Goal: Navigation & Orientation: Understand site structure

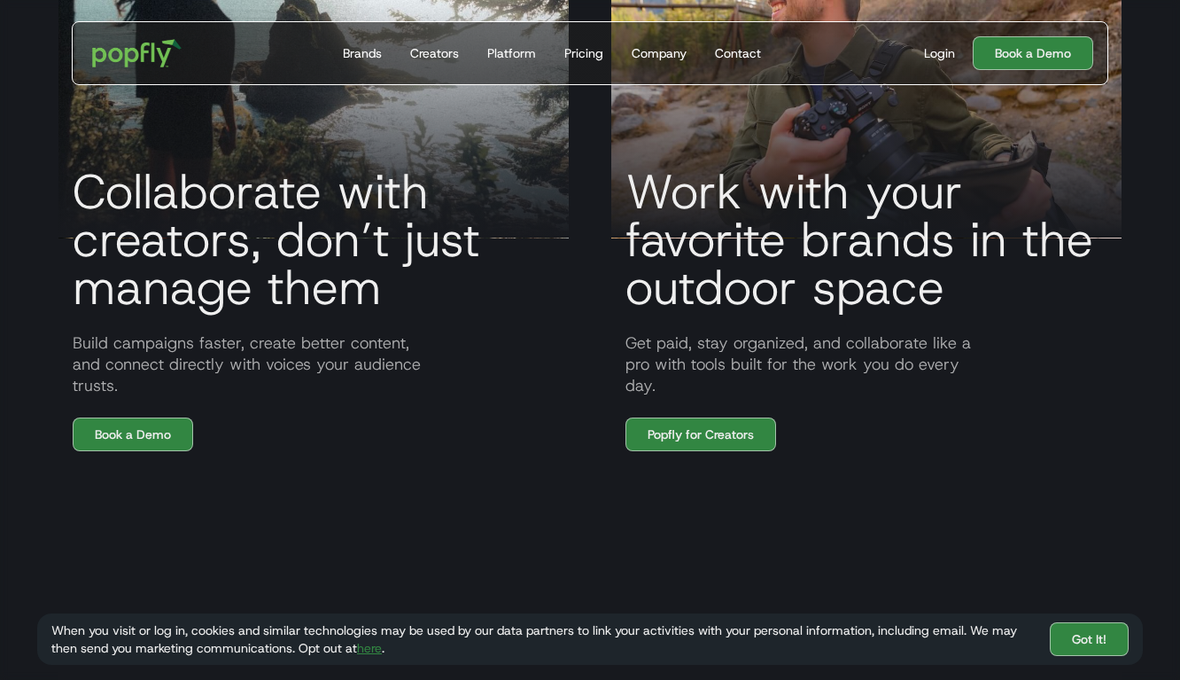
scroll to position [1473, 0]
click at [696, 432] on link "Popfly for Creators" at bounding box center [701, 434] width 151 height 34
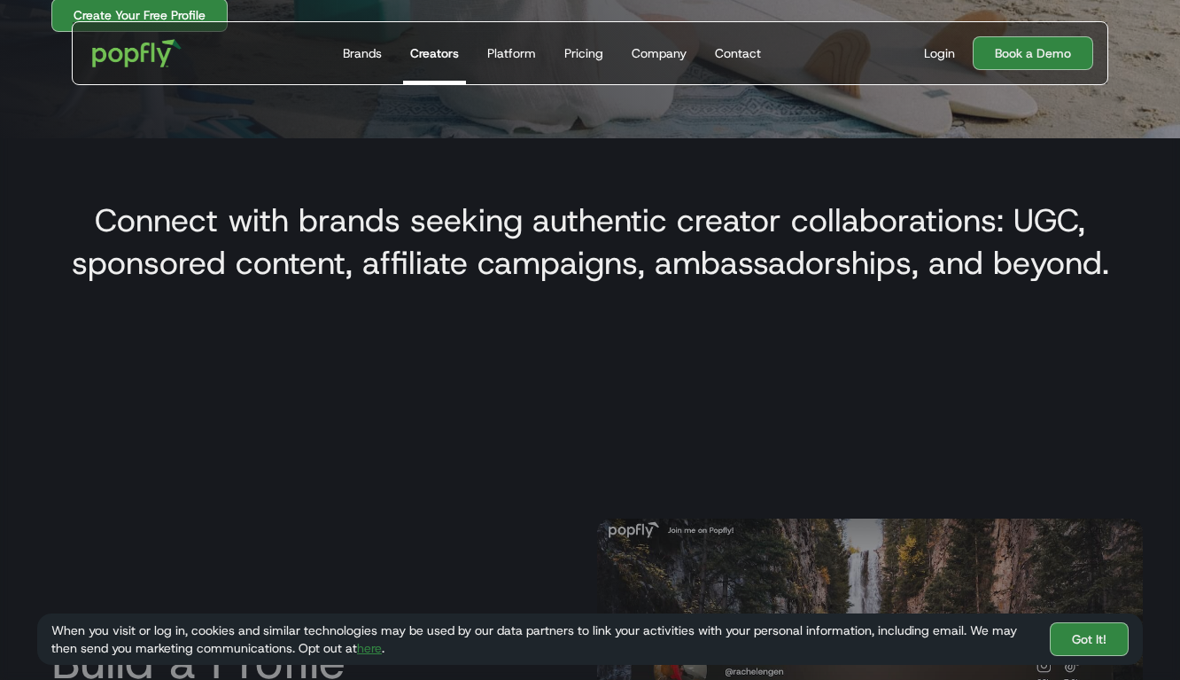
scroll to position [509, 0]
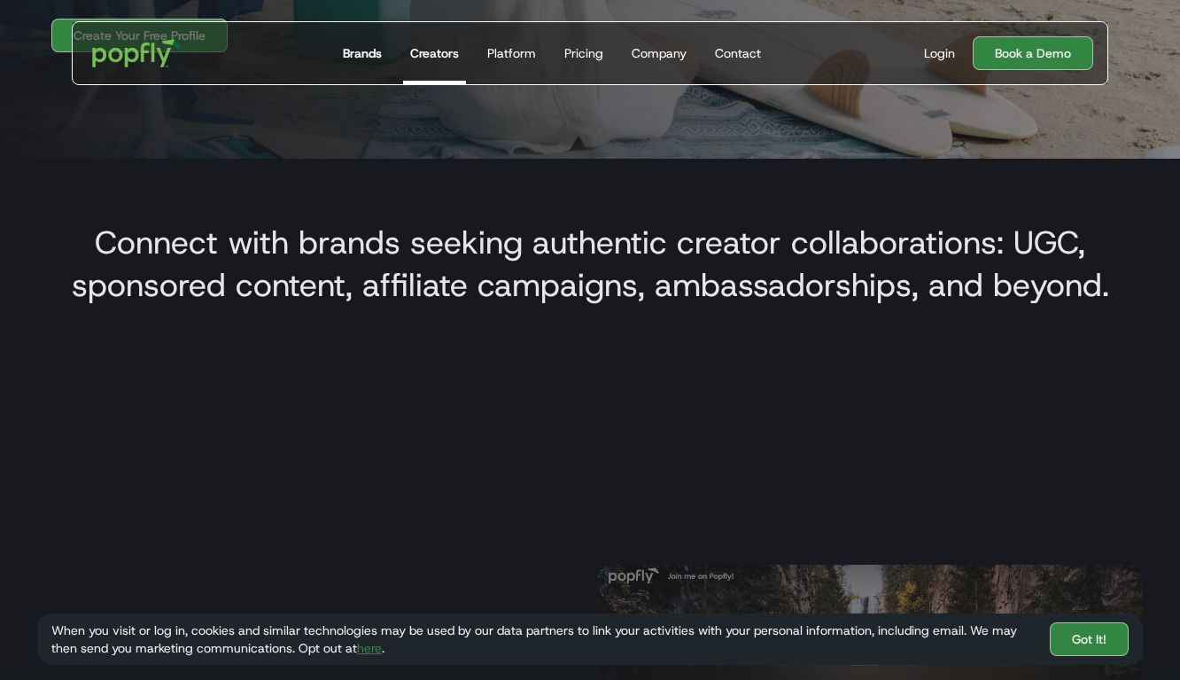
click at [359, 59] on div "Brands" at bounding box center [362, 53] width 39 height 18
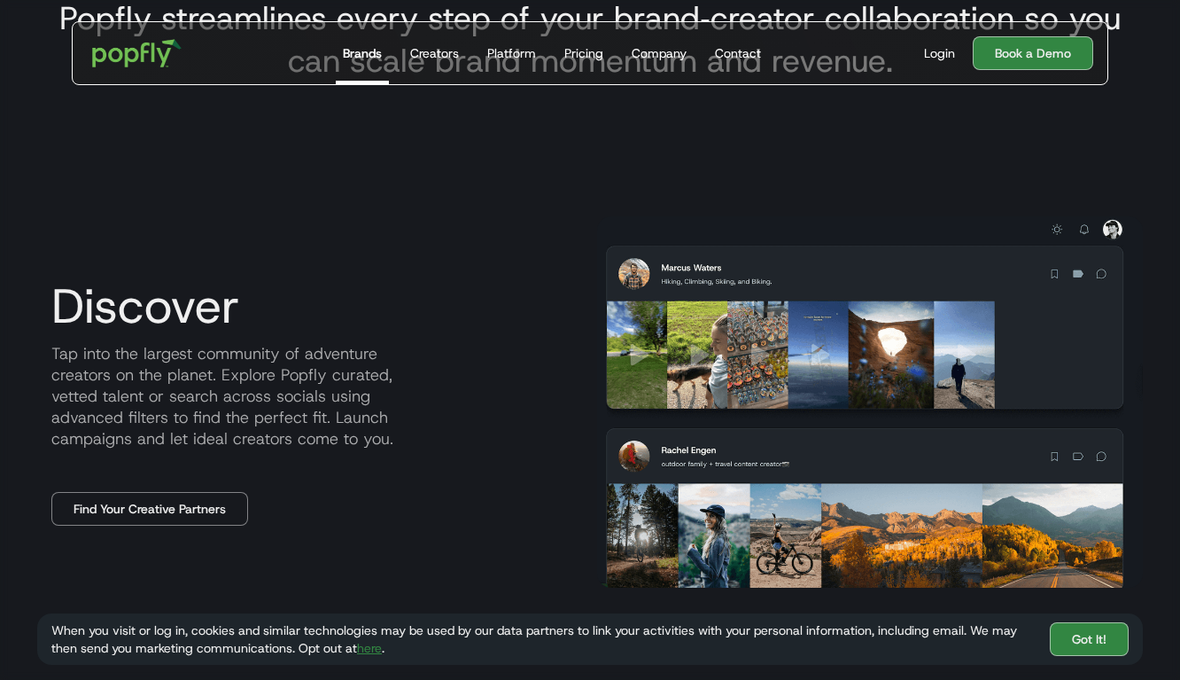
scroll to position [727, 0]
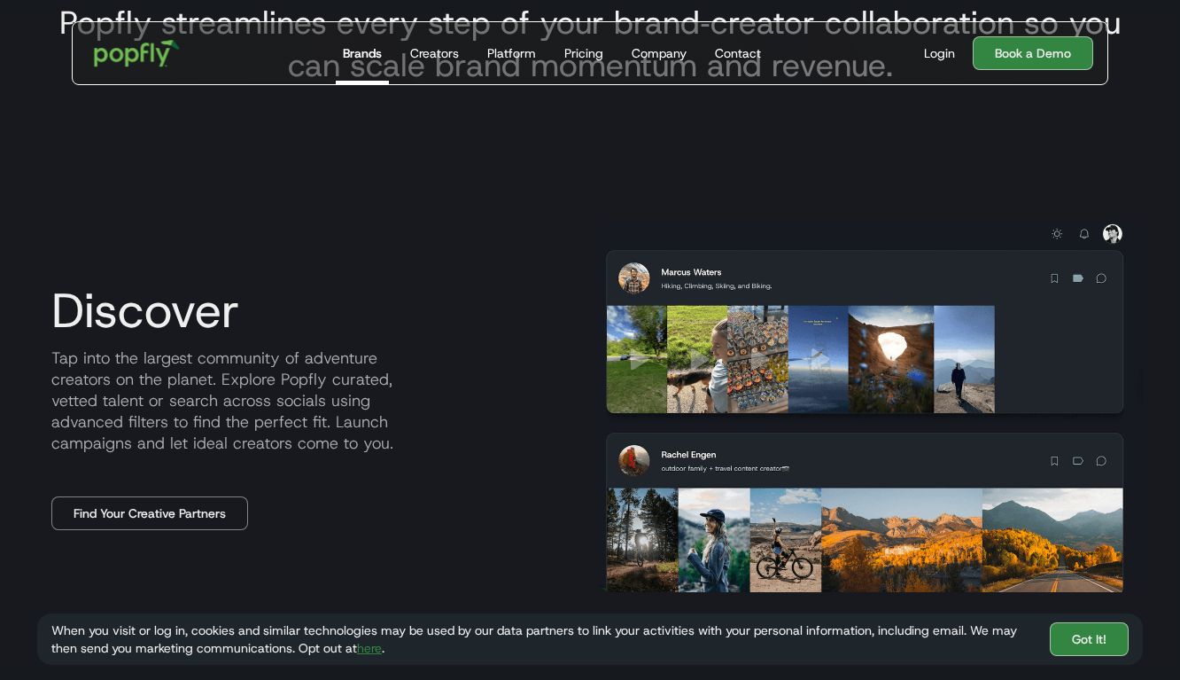
click at [140, 58] on img "home" at bounding box center [137, 52] width 110 height 51
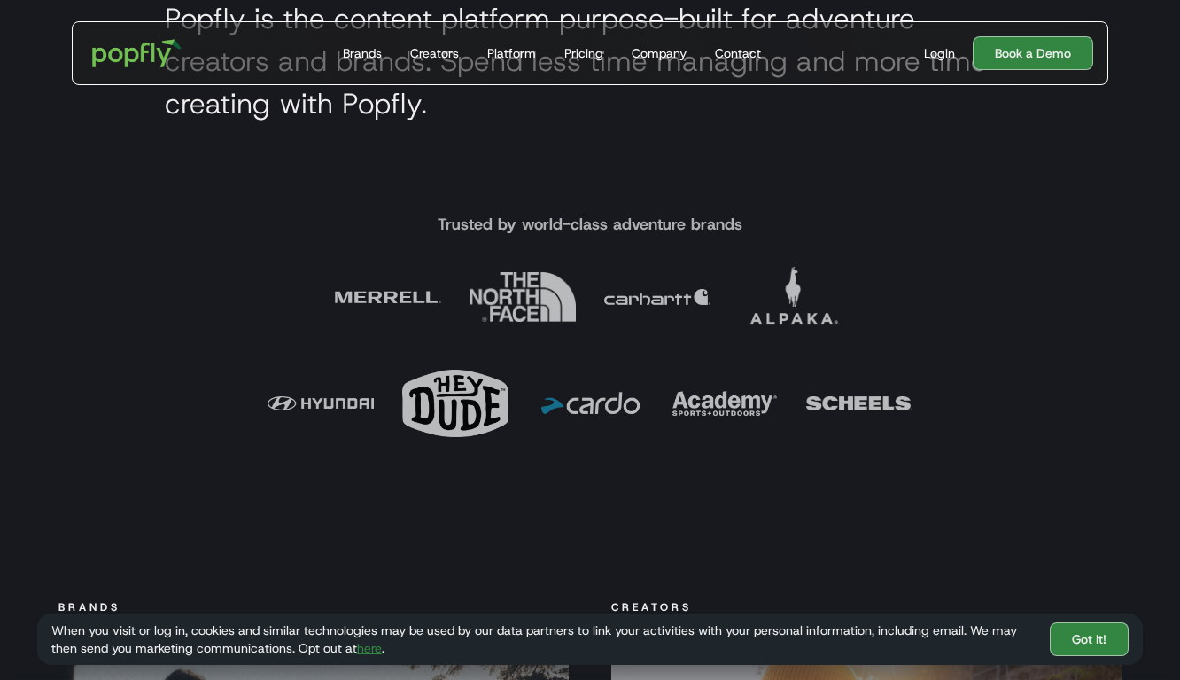
scroll to position [741, 0]
